Goal: Check status: Check status

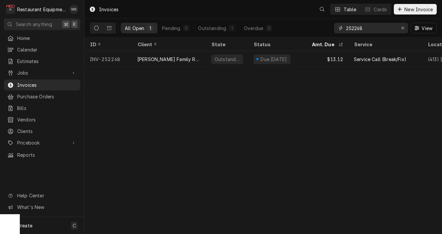
click at [352, 31] on input "252268" at bounding box center [371, 28] width 50 height 11
paste input "037"
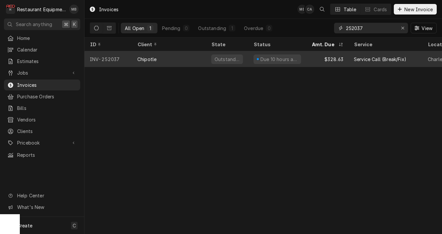
type input "252037"
click at [321, 60] on div "$328.63" at bounding box center [328, 59] width 42 height 16
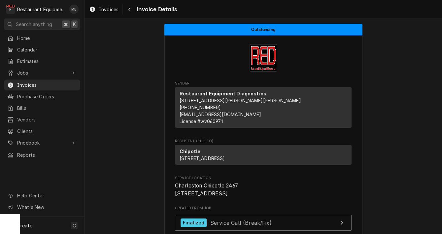
click at [138, 7] on span "Invoice Details" at bounding box center [156, 9] width 42 height 9
click at [127, 7] on div "Navigate back" at bounding box center [129, 9] width 7 height 7
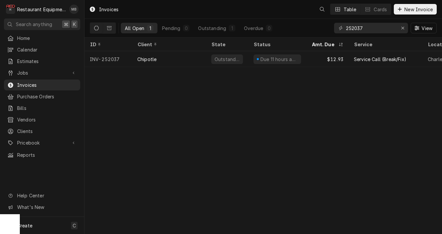
click at [356, 30] on input "252037" at bounding box center [371, 28] width 50 height 11
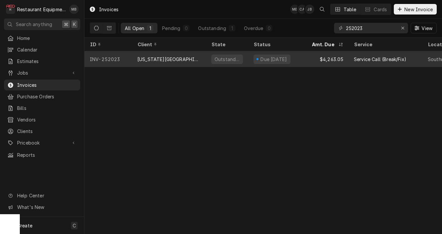
click at [320, 57] on div "$4,263.05" at bounding box center [328, 59] width 42 height 16
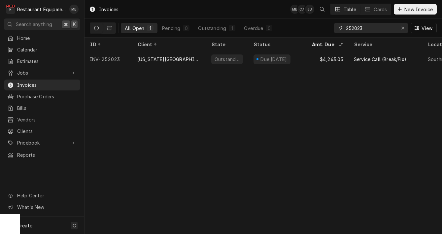
drag, startPoint x: 354, startPoint y: 29, endPoint x: 393, endPoint y: 29, distance: 39.0
click at [392, 29] on input "252023" at bounding box center [371, 28] width 50 height 11
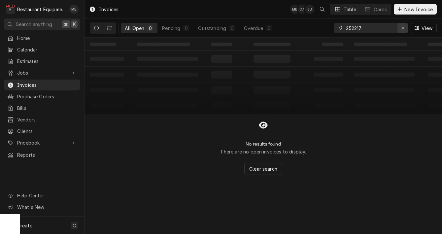
drag, startPoint x: 355, startPoint y: 26, endPoint x: 406, endPoint y: 30, distance: 51.0
click at [406, 30] on div "252217" at bounding box center [371, 28] width 74 height 11
type input "252177"
